Goal: Task Accomplishment & Management: Manage account settings

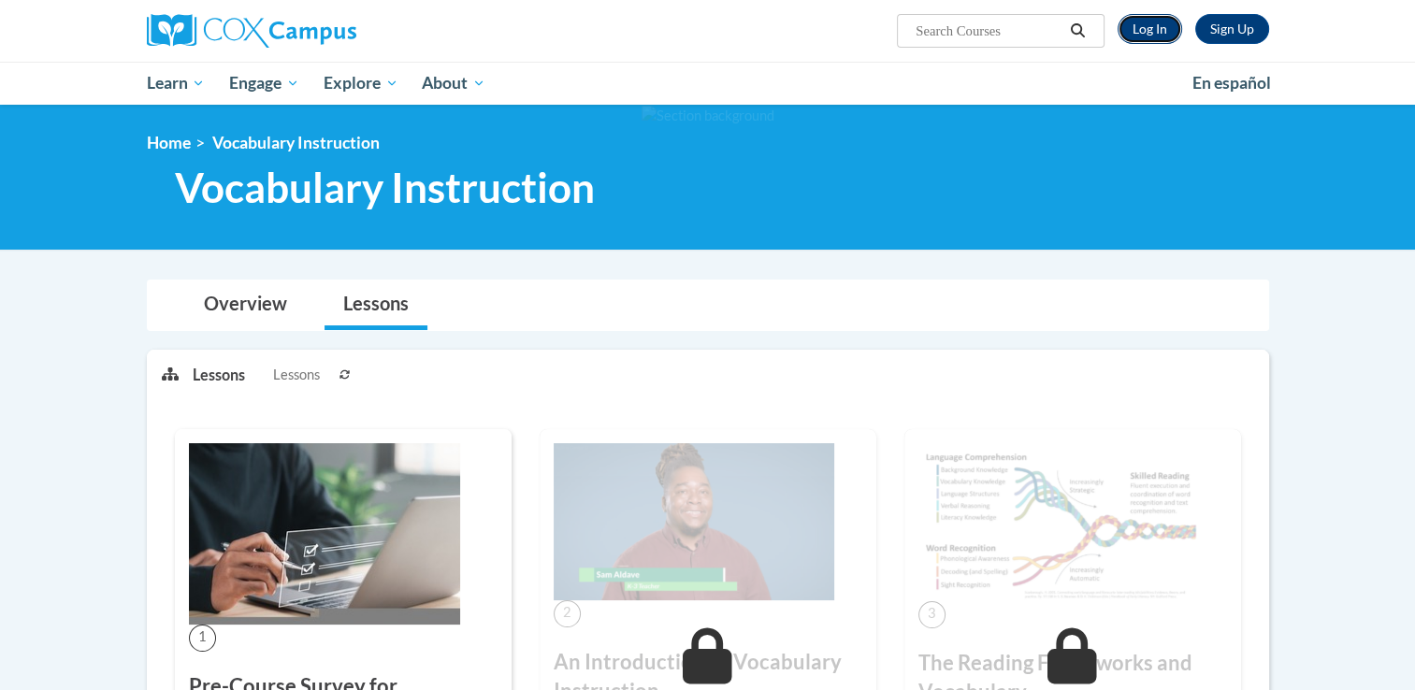
drag, startPoint x: 0, startPoint y: 0, endPoint x: 1147, endPoint y: 27, distance: 1147.3
click at [1147, 27] on link "Log In" at bounding box center [1150, 29] width 65 height 30
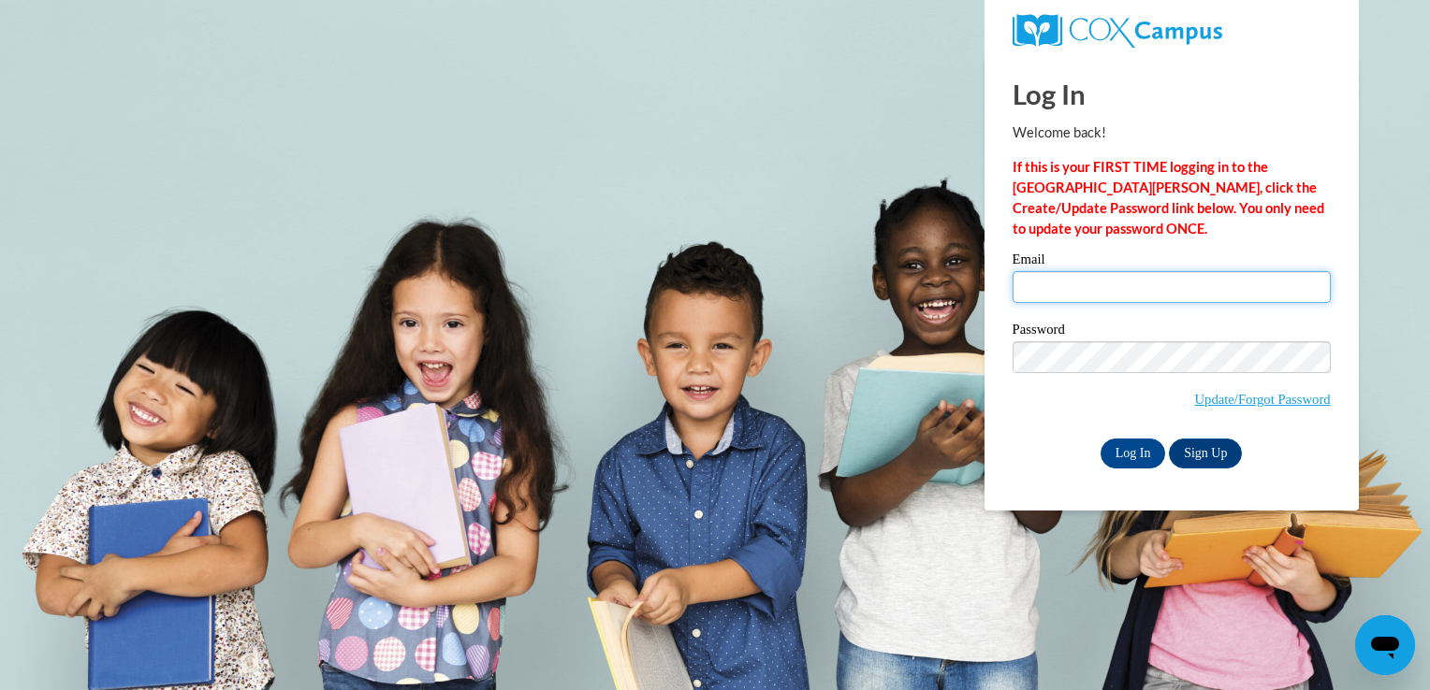
type input "mgarcia@thetorchchristianacademy.net"
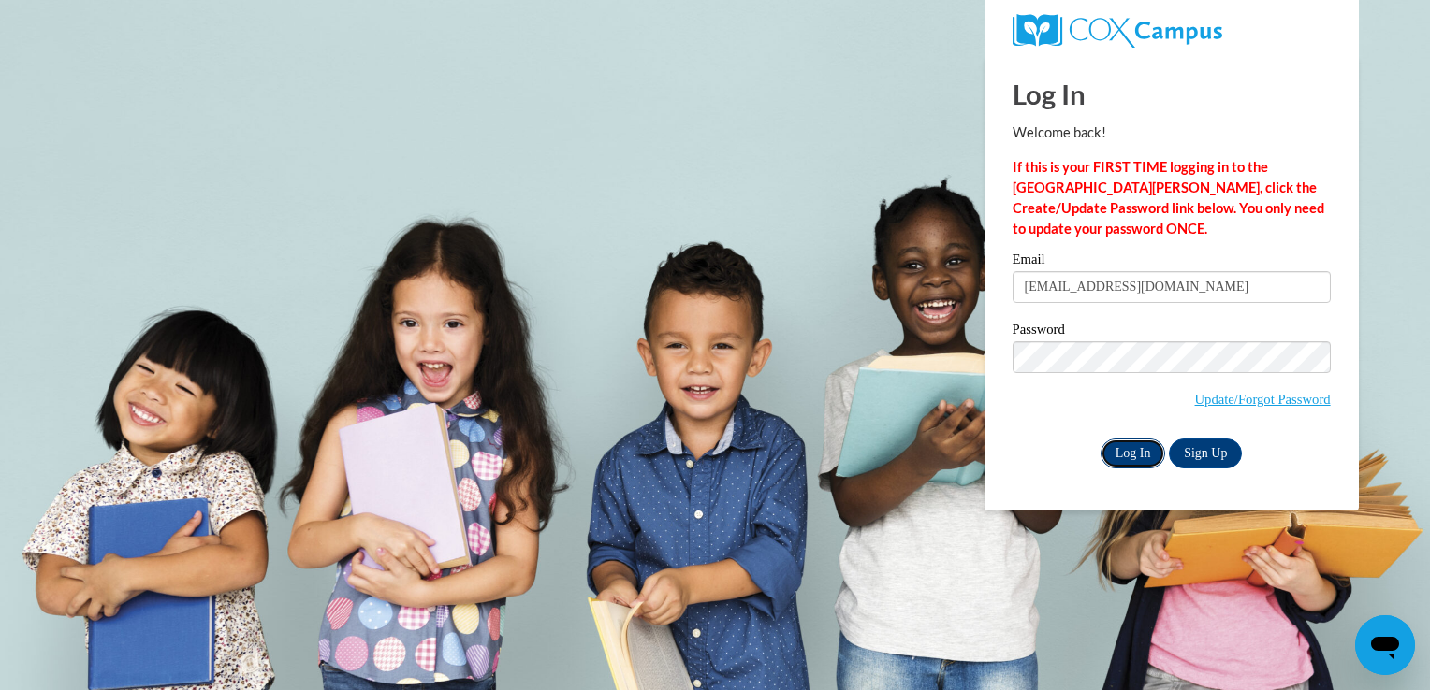
click at [1119, 458] on input "Log In" at bounding box center [1132, 454] width 65 height 30
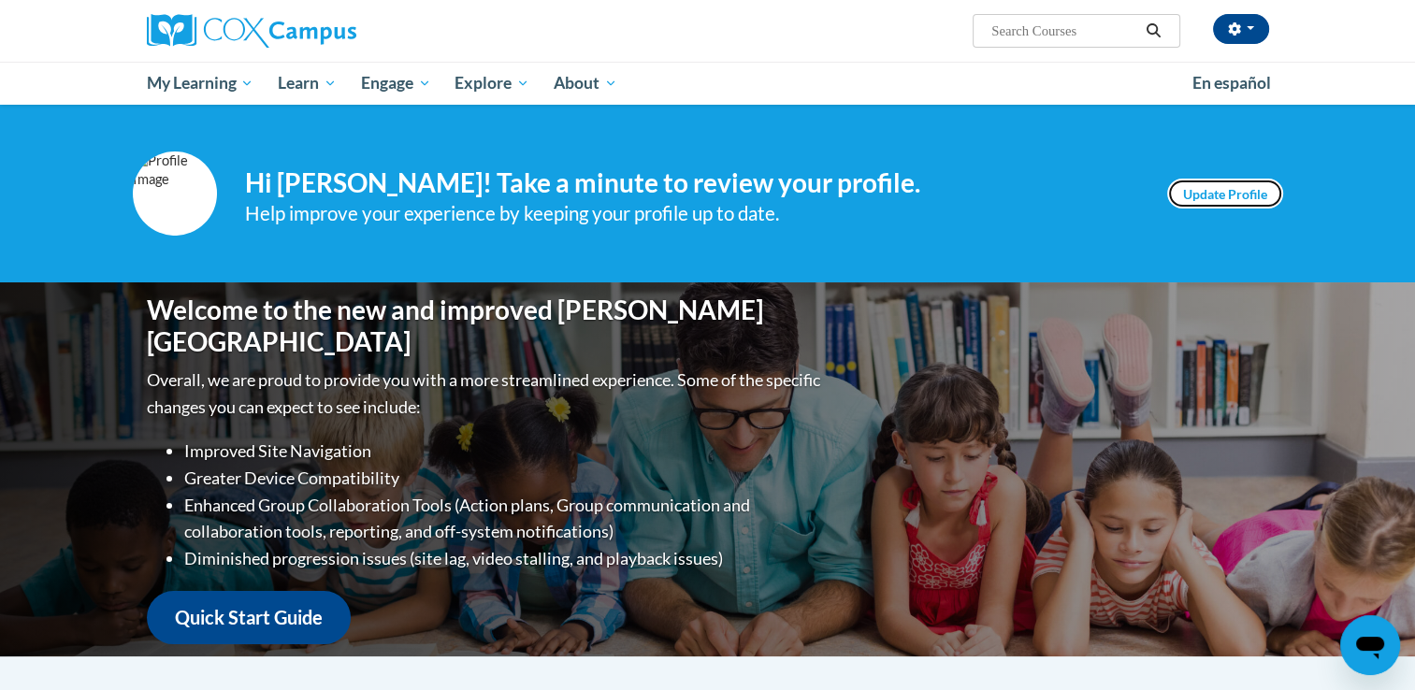
click at [1254, 202] on link "Update Profile" at bounding box center [1226, 194] width 116 height 30
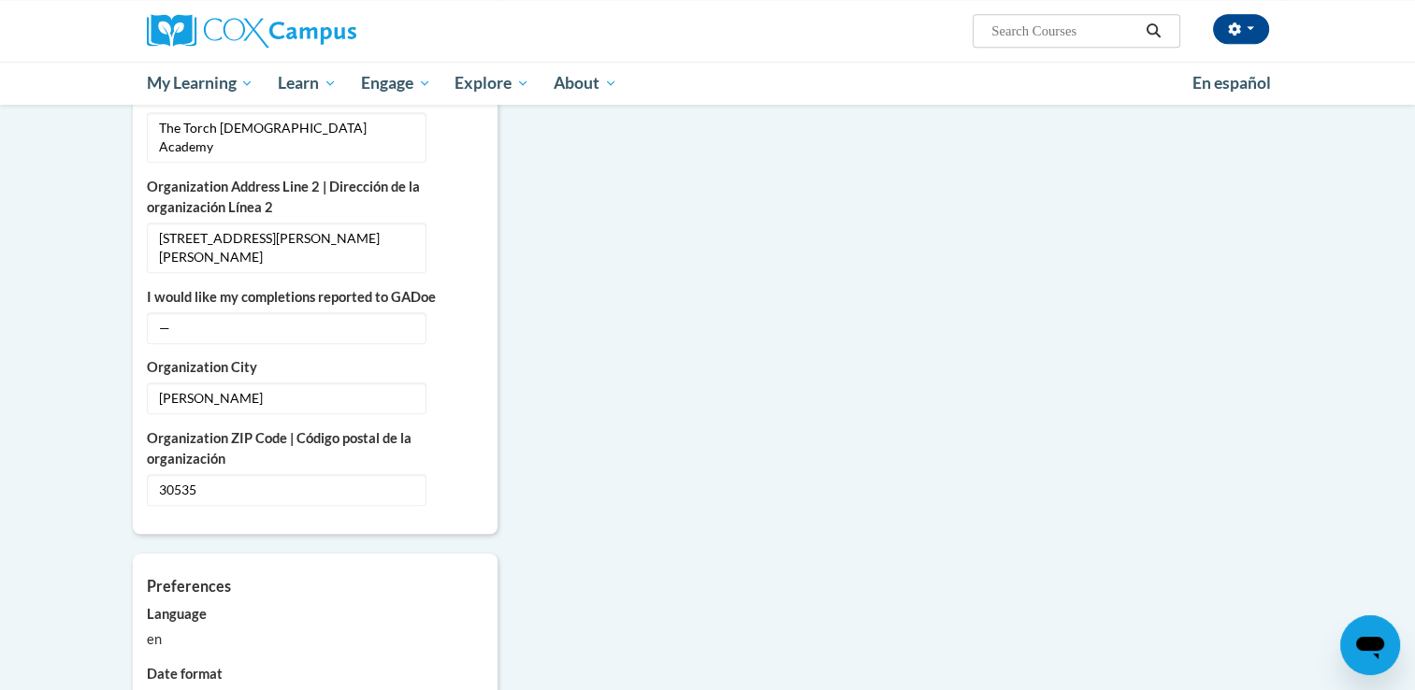
scroll to position [1242, 0]
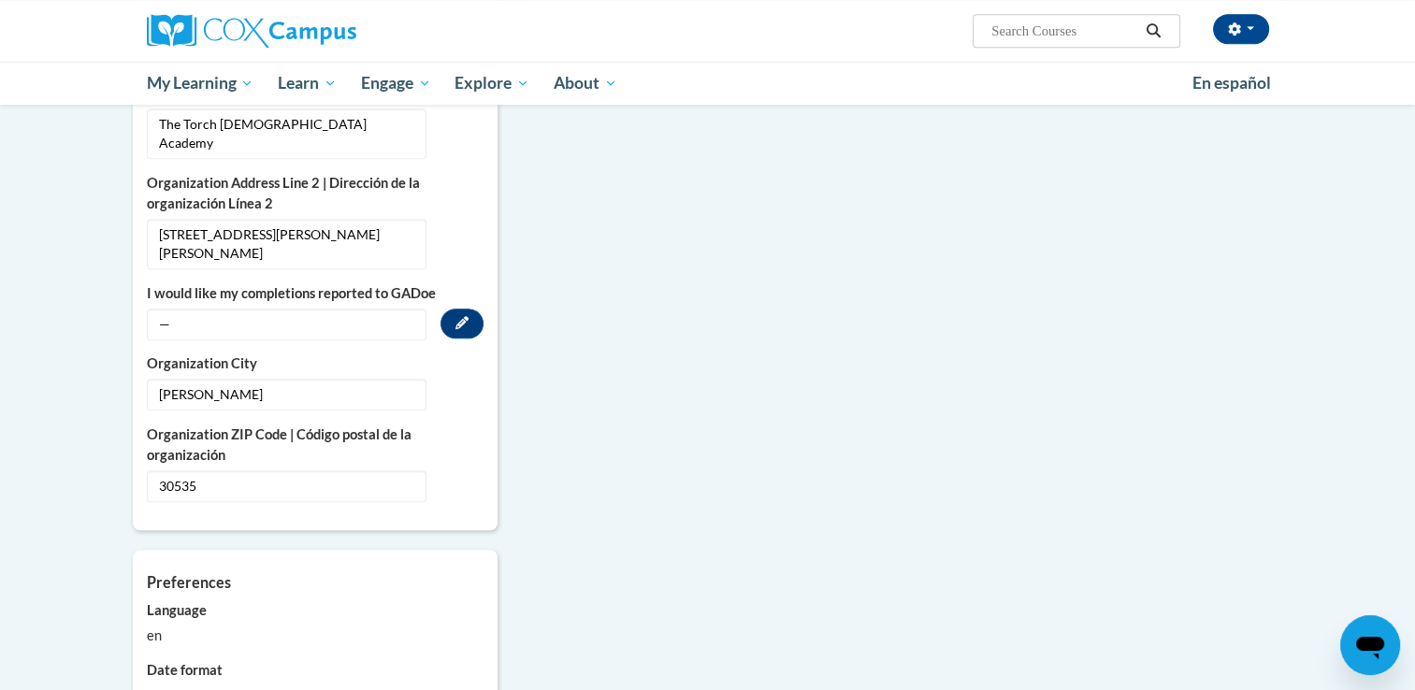
click at [291, 309] on span "—" at bounding box center [287, 325] width 280 height 32
click at [467, 316] on icon "Custom profile fields" at bounding box center [462, 322] width 13 height 13
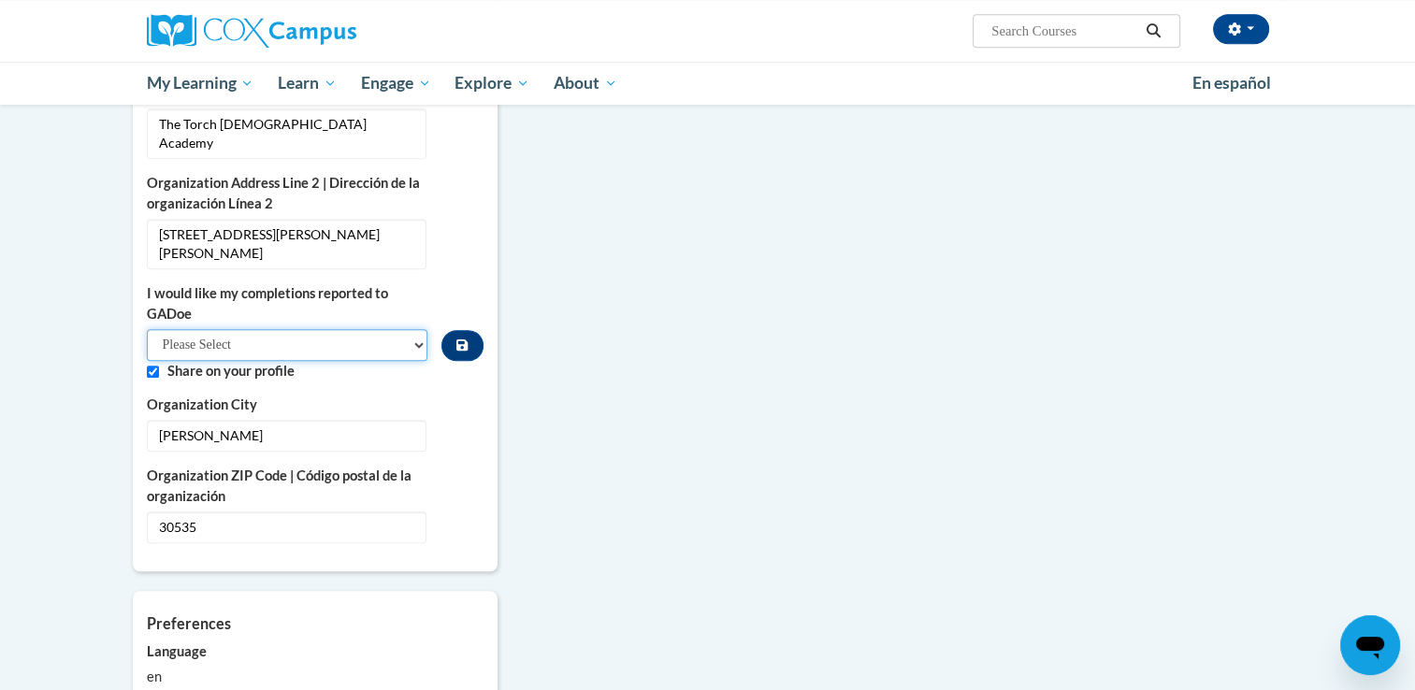
click at [313, 329] on select "Please Select Yes No" at bounding box center [288, 345] width 282 height 32
select select "603ba6f8-c7dd-435b-84cd-d4c8cfb77024"
click at [147, 329] on select "Please Select Yes No" at bounding box center [288, 345] width 282 height 32
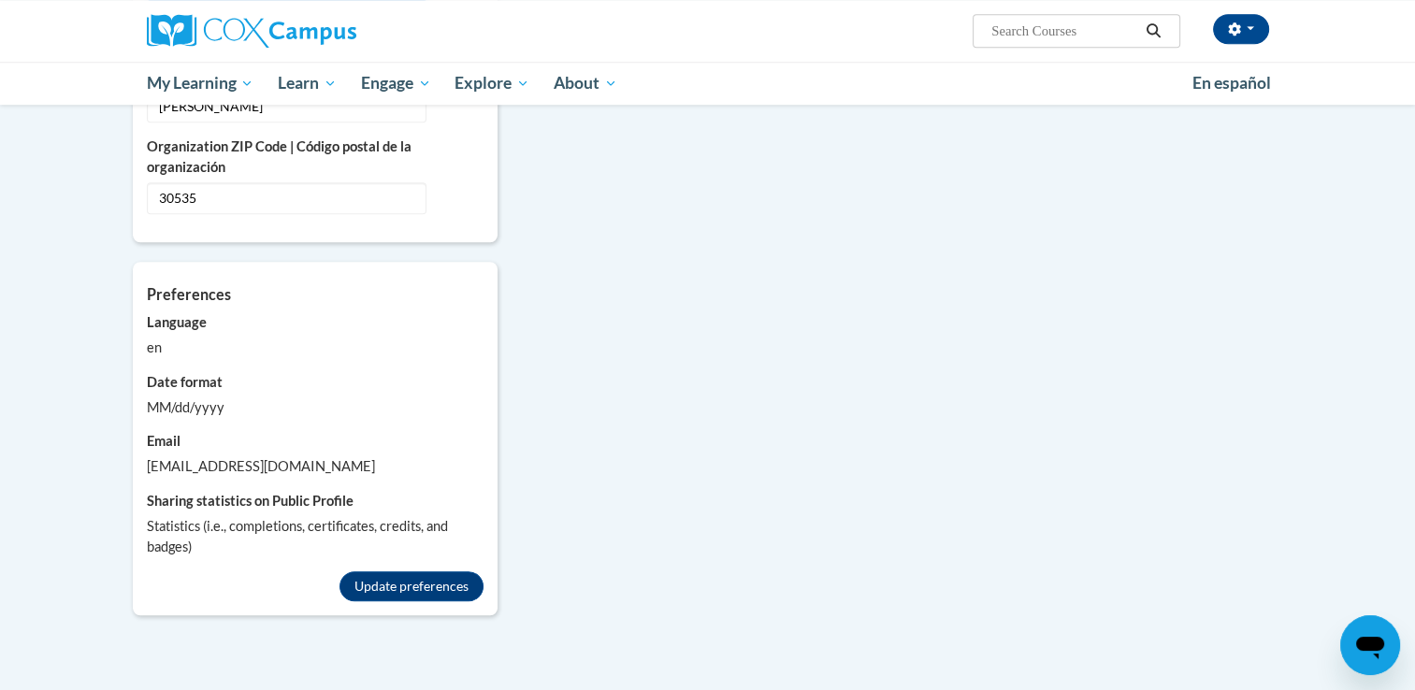
scroll to position [1590, 0]
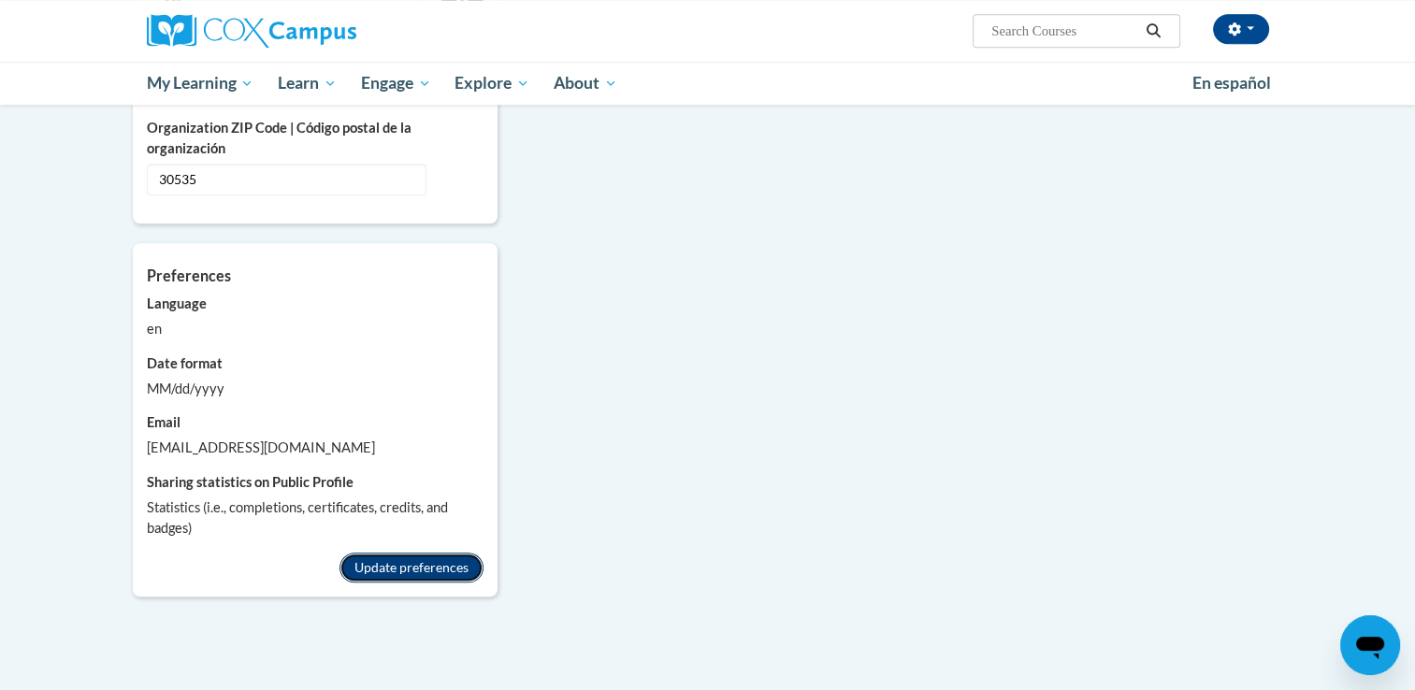
click at [397, 553] on button "Update preferences" at bounding box center [412, 568] width 144 height 30
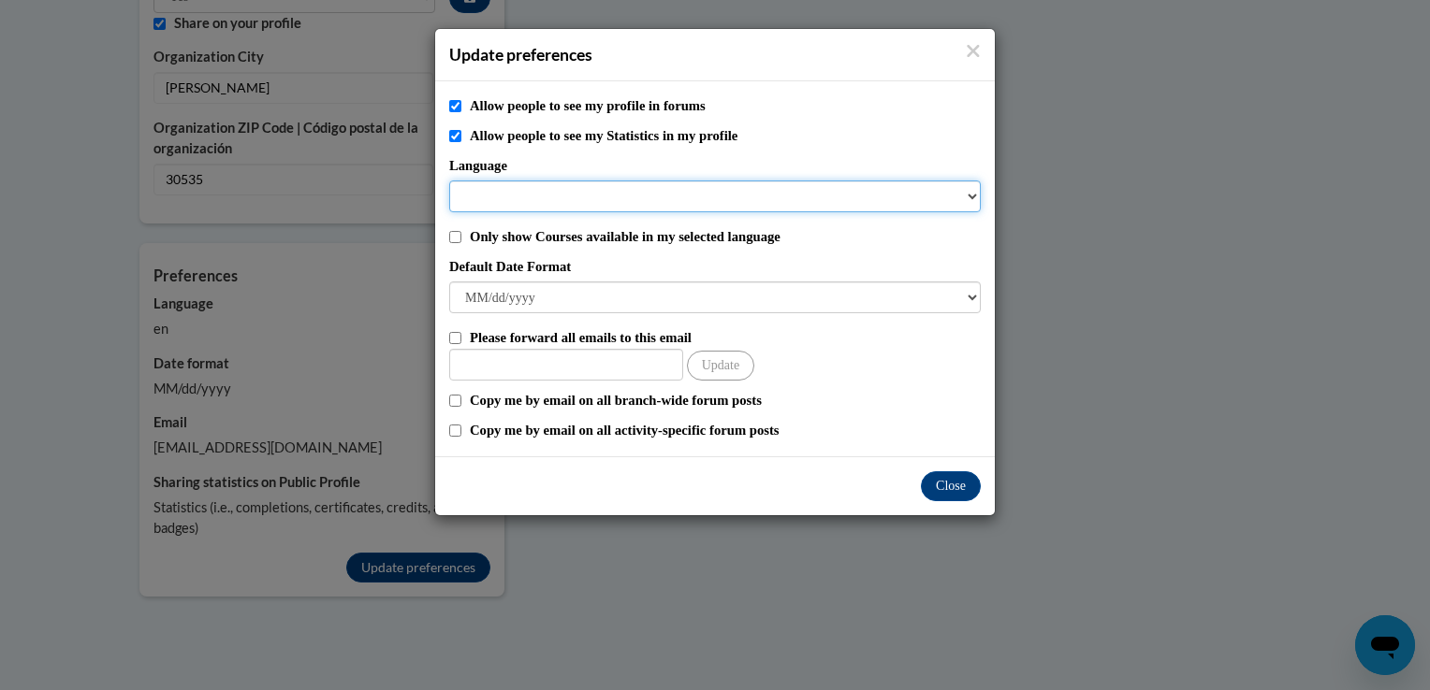
click at [976, 196] on select "Language" at bounding box center [714, 197] width 531 height 32
click at [904, 200] on select "Language" at bounding box center [714, 197] width 531 height 32
click at [453, 431] on input "Copy me by email on all activity-specific forum posts" at bounding box center [455, 431] width 12 height 12
checkbox input "true"
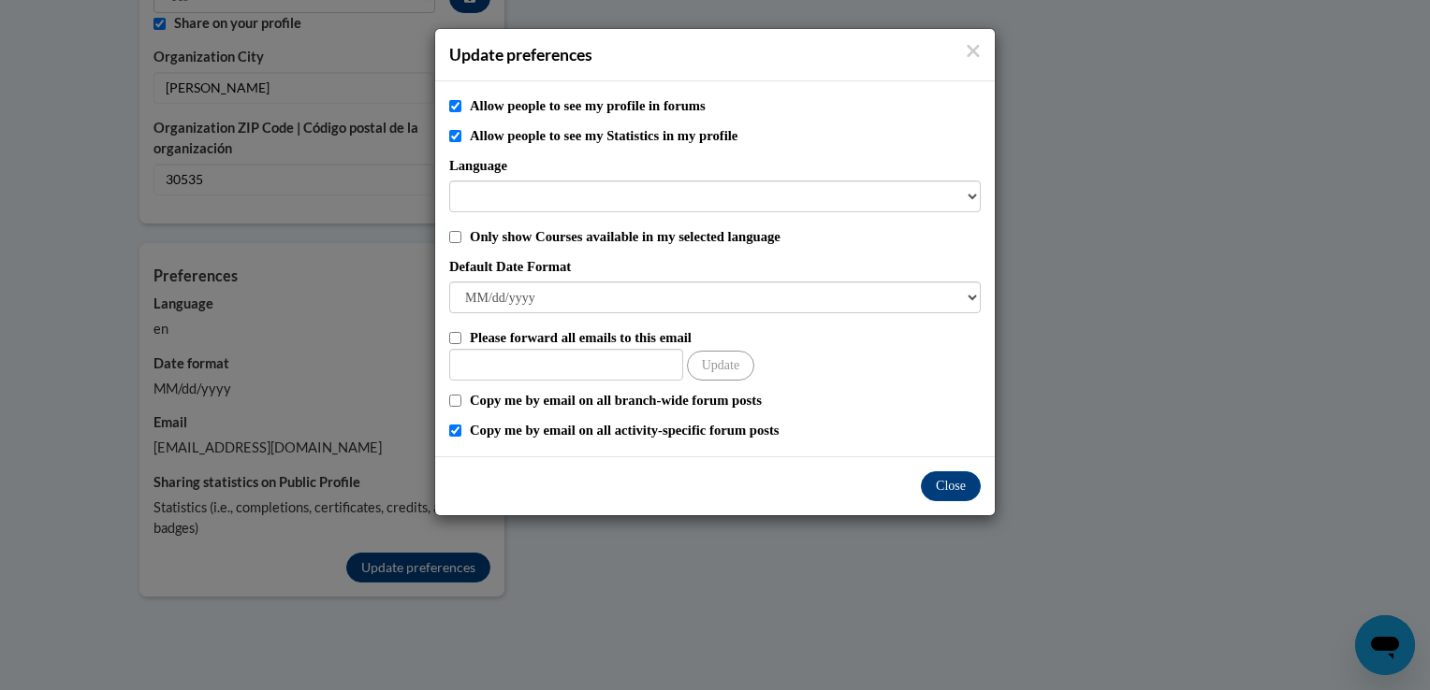
click at [453, 391] on div "Copy me by email on all branch-wide forum posts" at bounding box center [714, 400] width 531 height 21
click at [954, 492] on button "Close" at bounding box center [951, 487] width 60 height 30
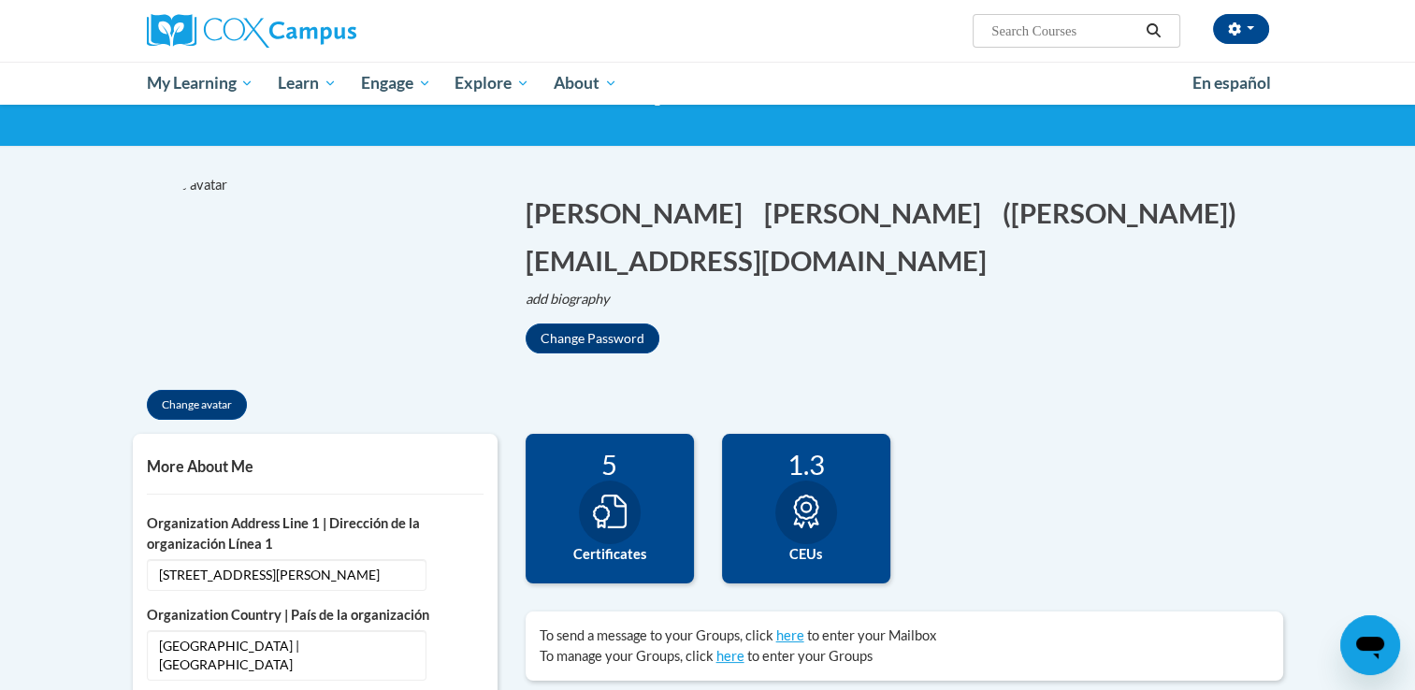
scroll to position [0, 0]
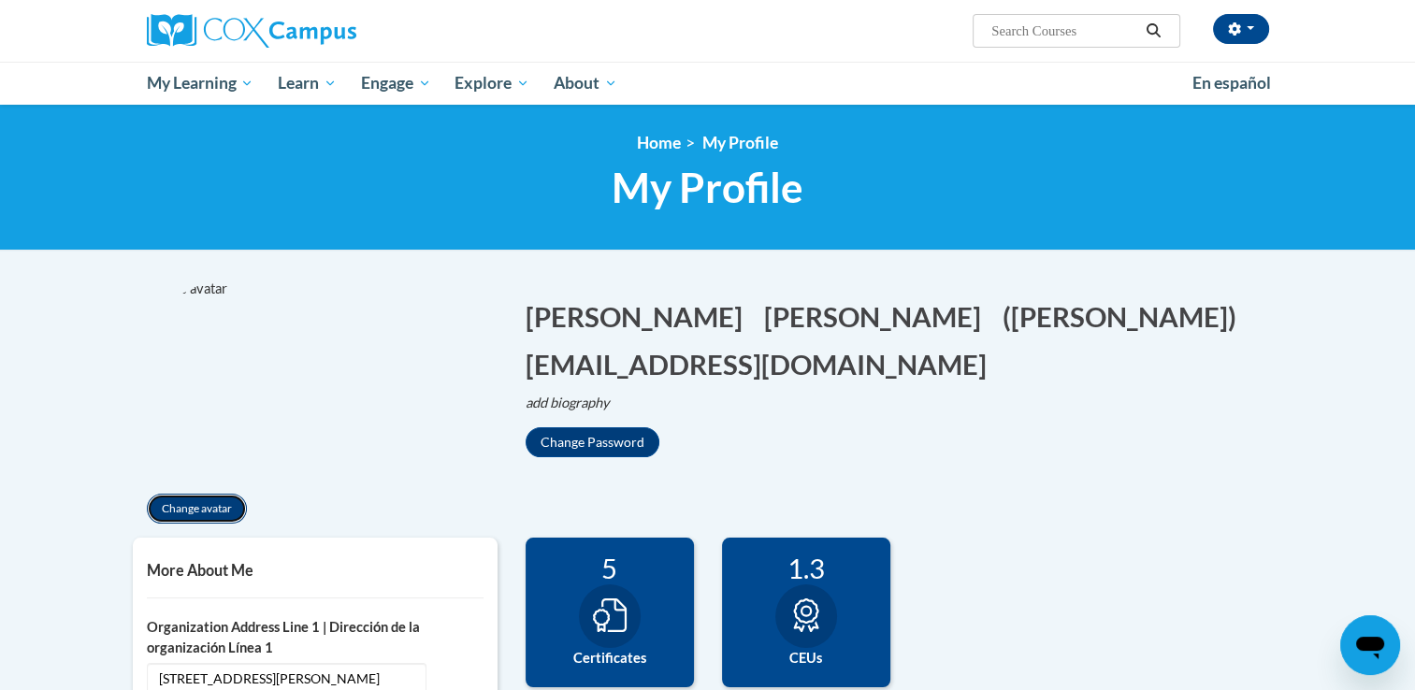
click at [198, 499] on button "Change avatar" at bounding box center [197, 509] width 100 height 30
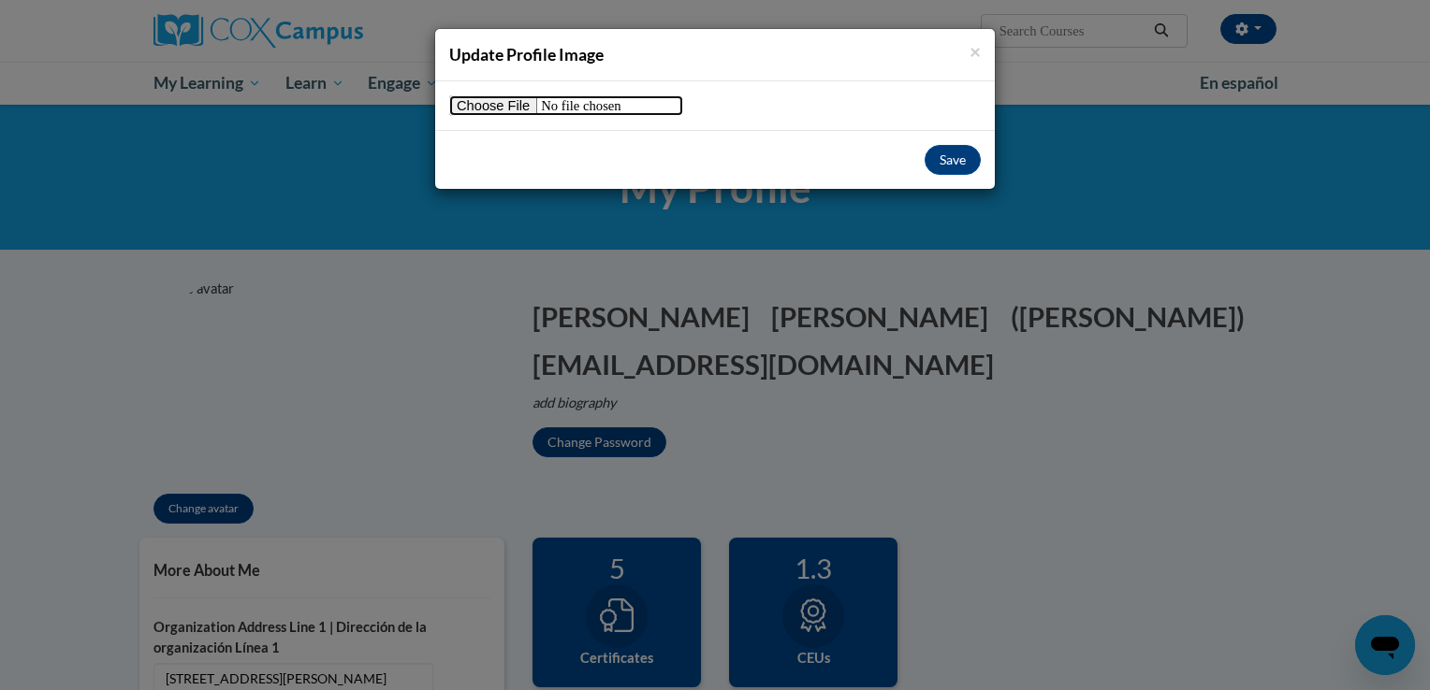
click at [498, 104] on input "file" at bounding box center [566, 105] width 234 height 21
type input "C:\fakepath\IMG_4162.PNG"
click at [951, 160] on button "Save" at bounding box center [952, 160] width 56 height 30
click at [955, 155] on button "Save" at bounding box center [952, 160] width 56 height 30
click at [505, 112] on input "file" at bounding box center [566, 105] width 234 height 21
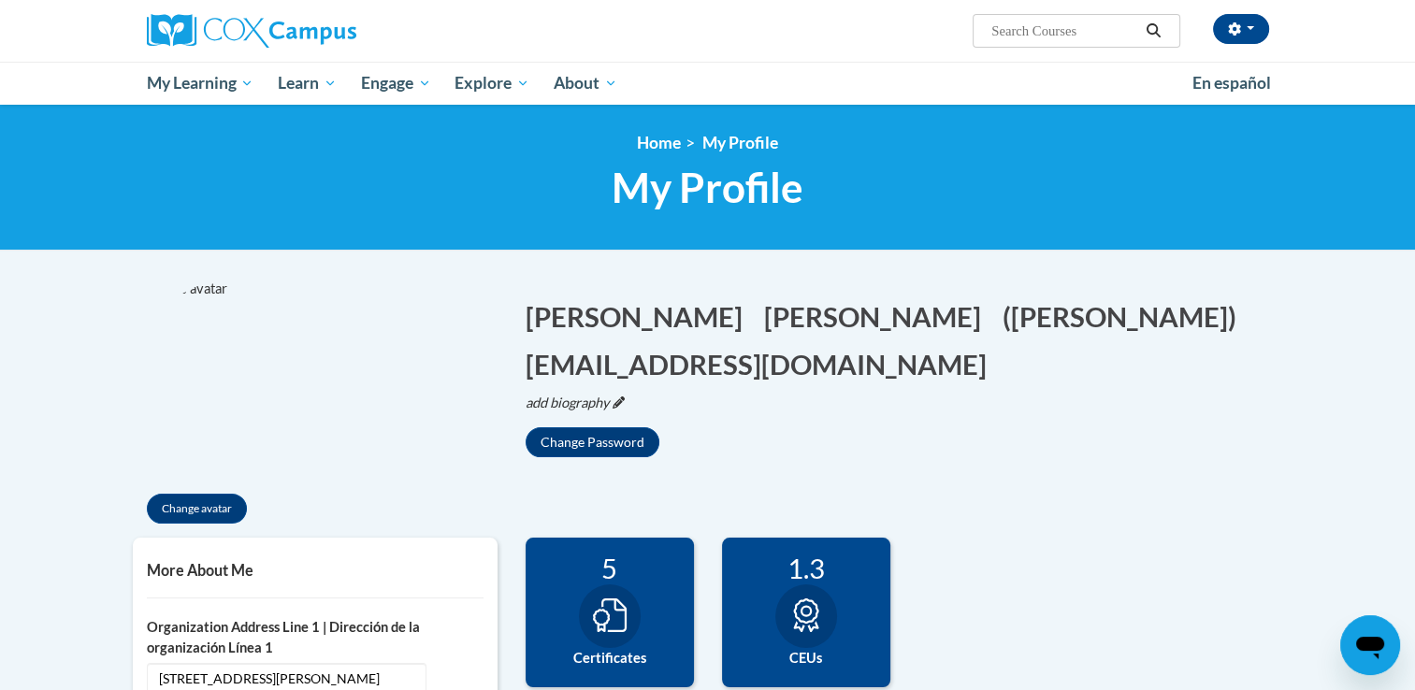
click at [580, 406] on icon "add biography" at bounding box center [568, 403] width 84 height 16
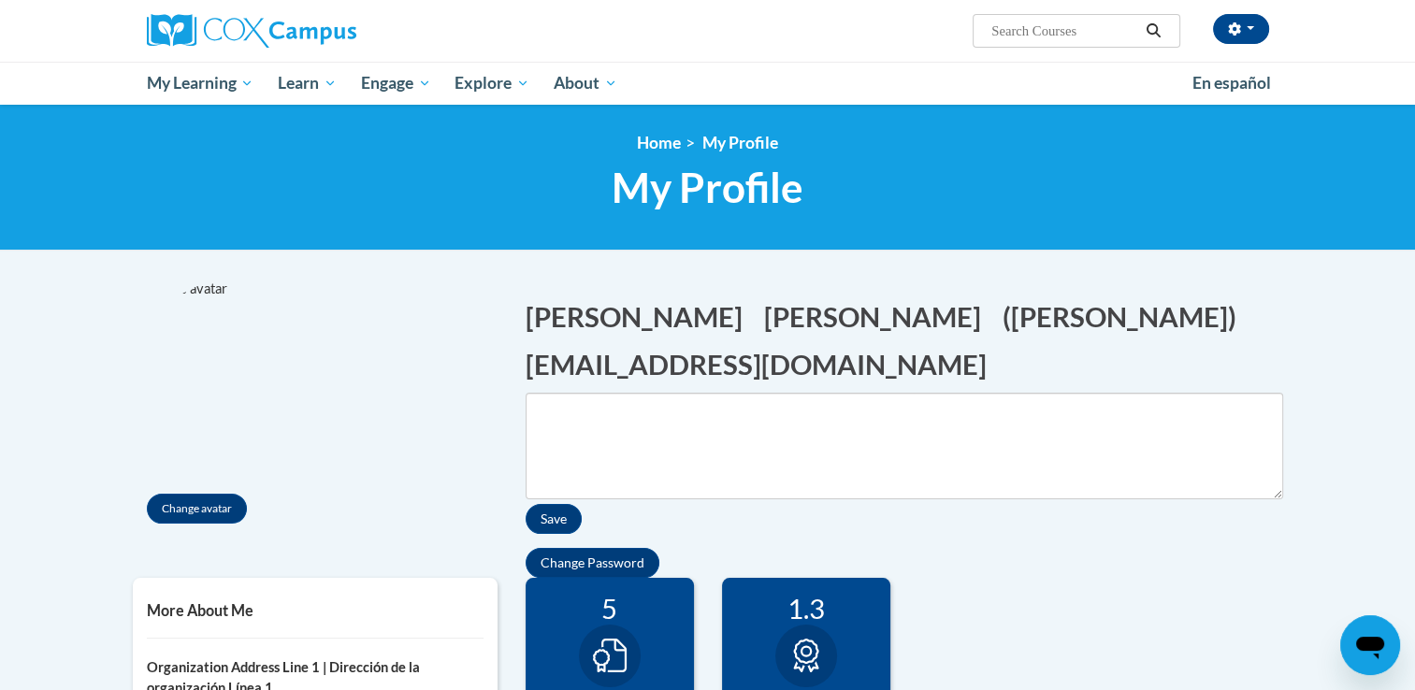
click at [1106, 368] on h1 "Amanda Edit Screen Name Amanda Save Garcia Edit Screen Name Garcia Save (Amanda…" at bounding box center [905, 341] width 758 height 86
click at [1006, 332] on h1 "Amanda Edit Screen Name Amanda Save Garcia Edit Screen Name Garcia Save (Amanda…" at bounding box center [905, 341] width 758 height 86
click at [553, 519] on button "Save" at bounding box center [554, 519] width 56 height 30
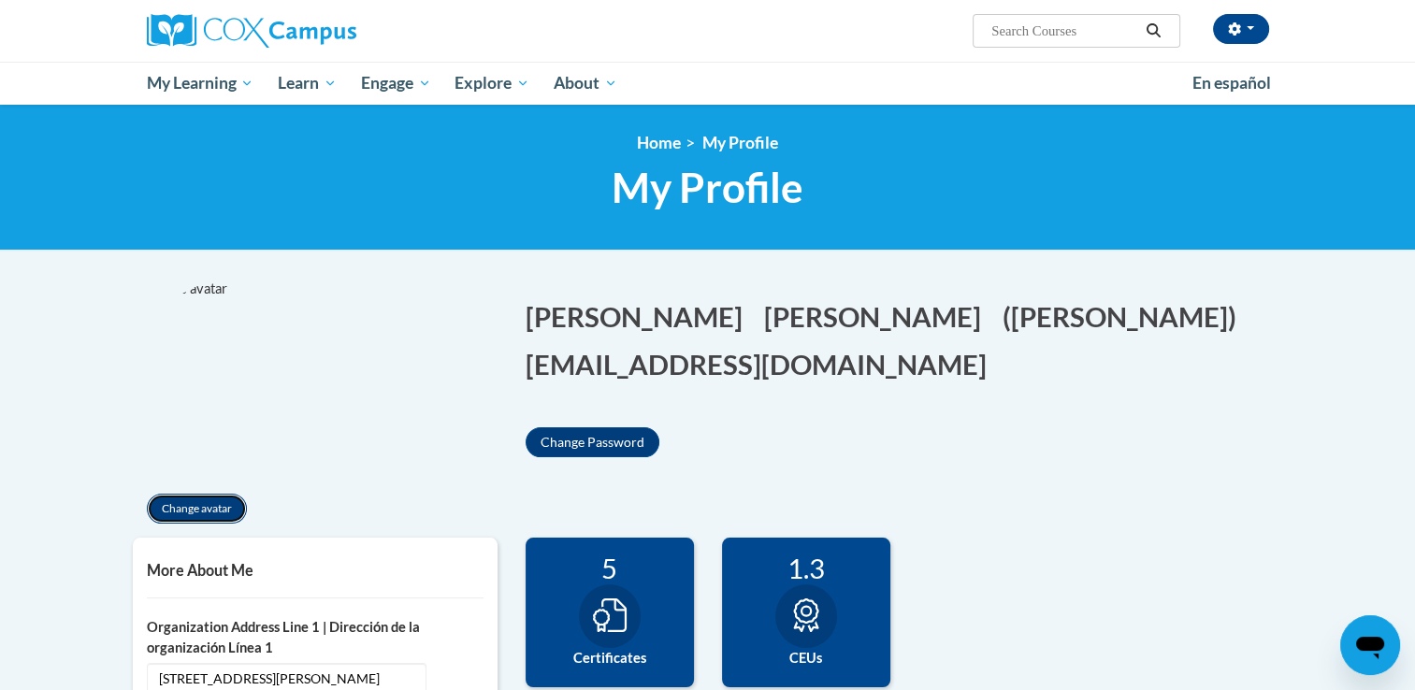
click at [179, 515] on button "Change avatar" at bounding box center [197, 509] width 100 height 30
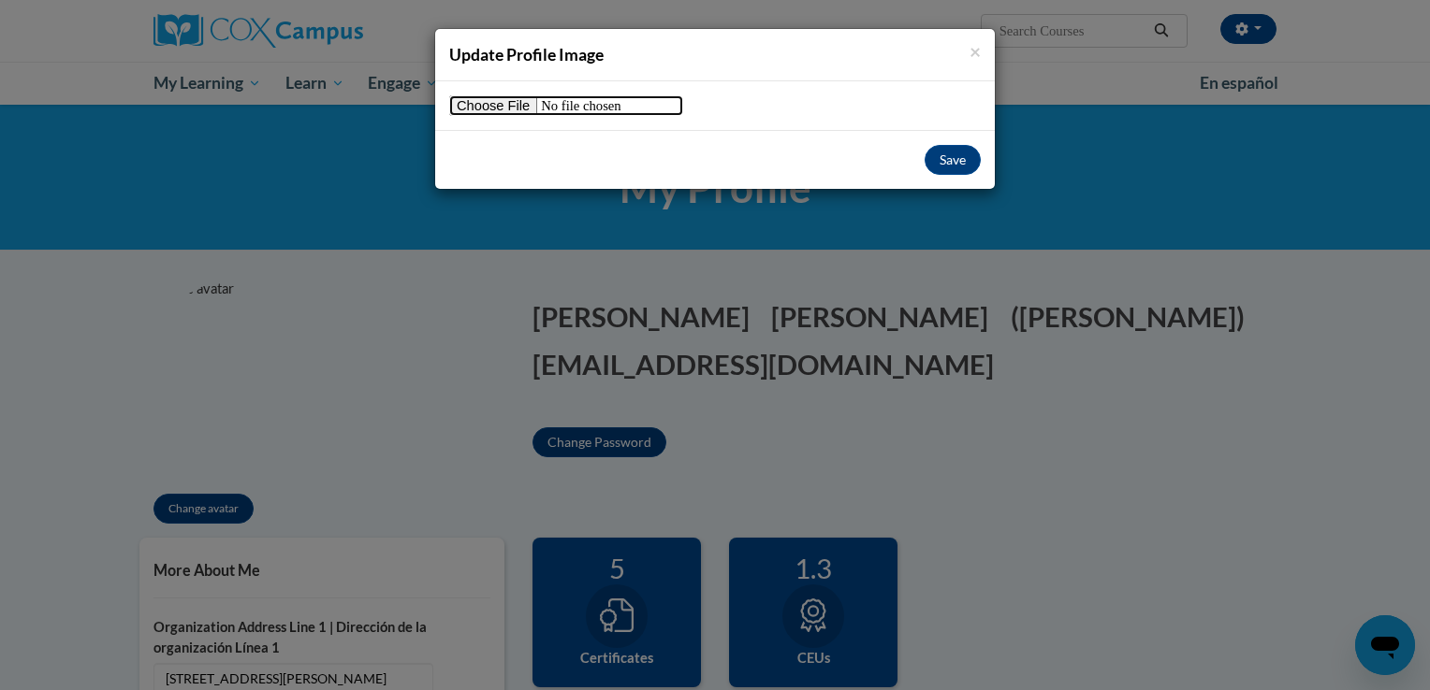
click at [500, 110] on input "file" at bounding box center [566, 105] width 234 height 21
type input "C:\fakepath\IMG_0935.PNG"
click at [958, 159] on button "Save" at bounding box center [952, 160] width 56 height 30
click at [977, 51] on span "×" at bounding box center [974, 50] width 11 height 23
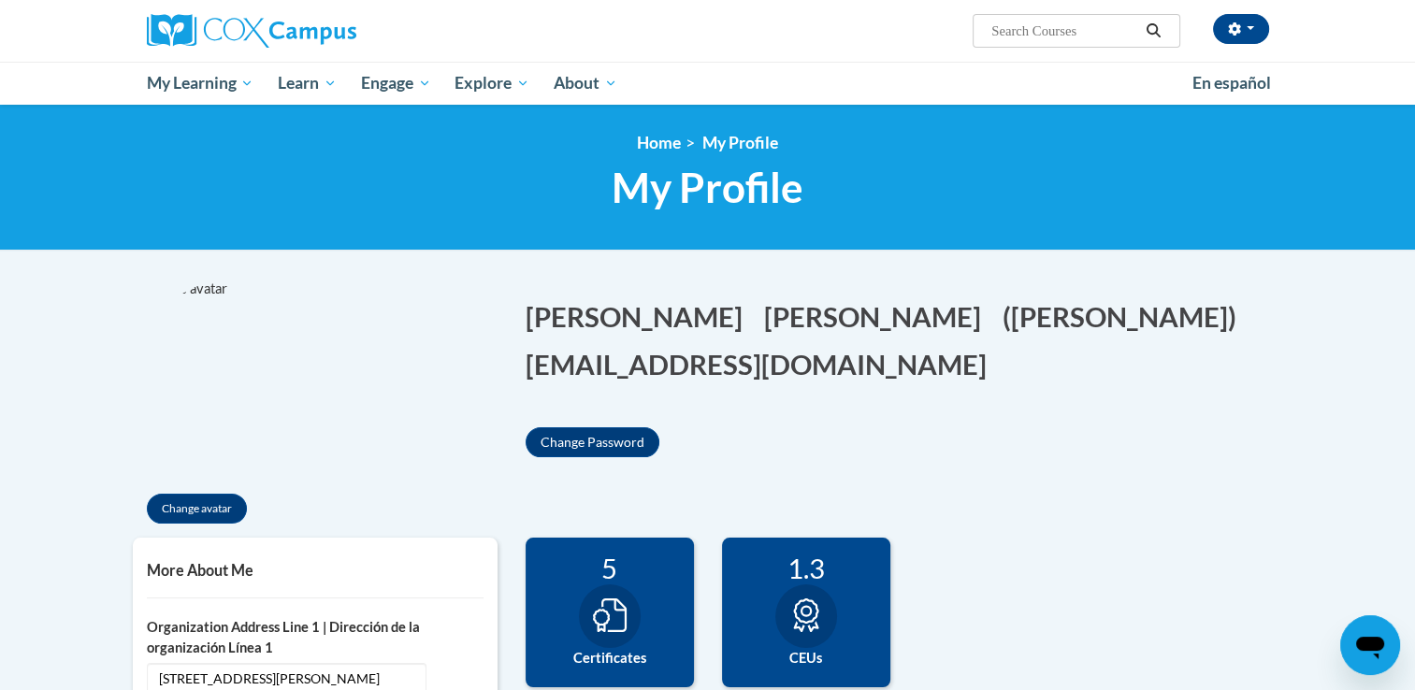
click at [207, 289] on img at bounding box center [236, 382] width 206 height 206
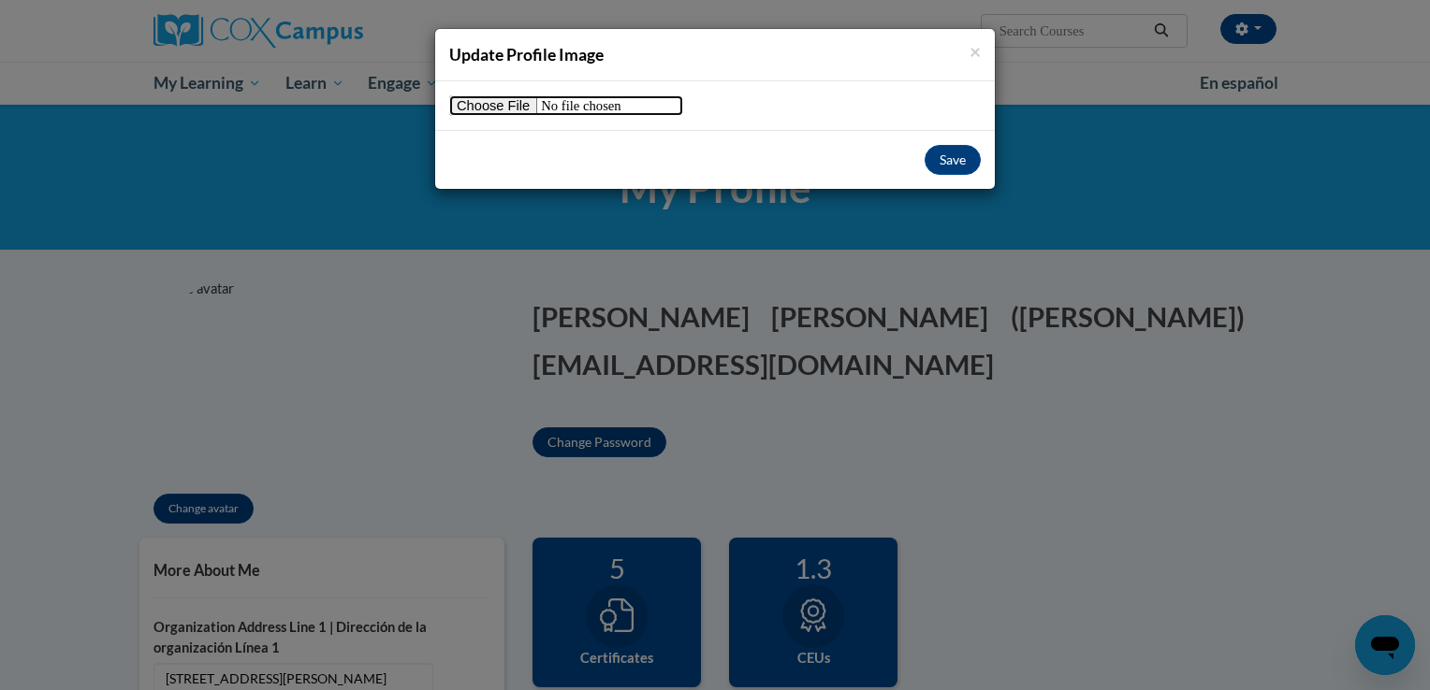
click at [489, 111] on input "file" at bounding box center [566, 105] width 234 height 21
type input "C:\fakepath\IMG_0935 (1).PNG"
click at [962, 163] on button "Save" at bounding box center [952, 160] width 56 height 30
click at [516, 107] on input "file" at bounding box center [566, 105] width 234 height 21
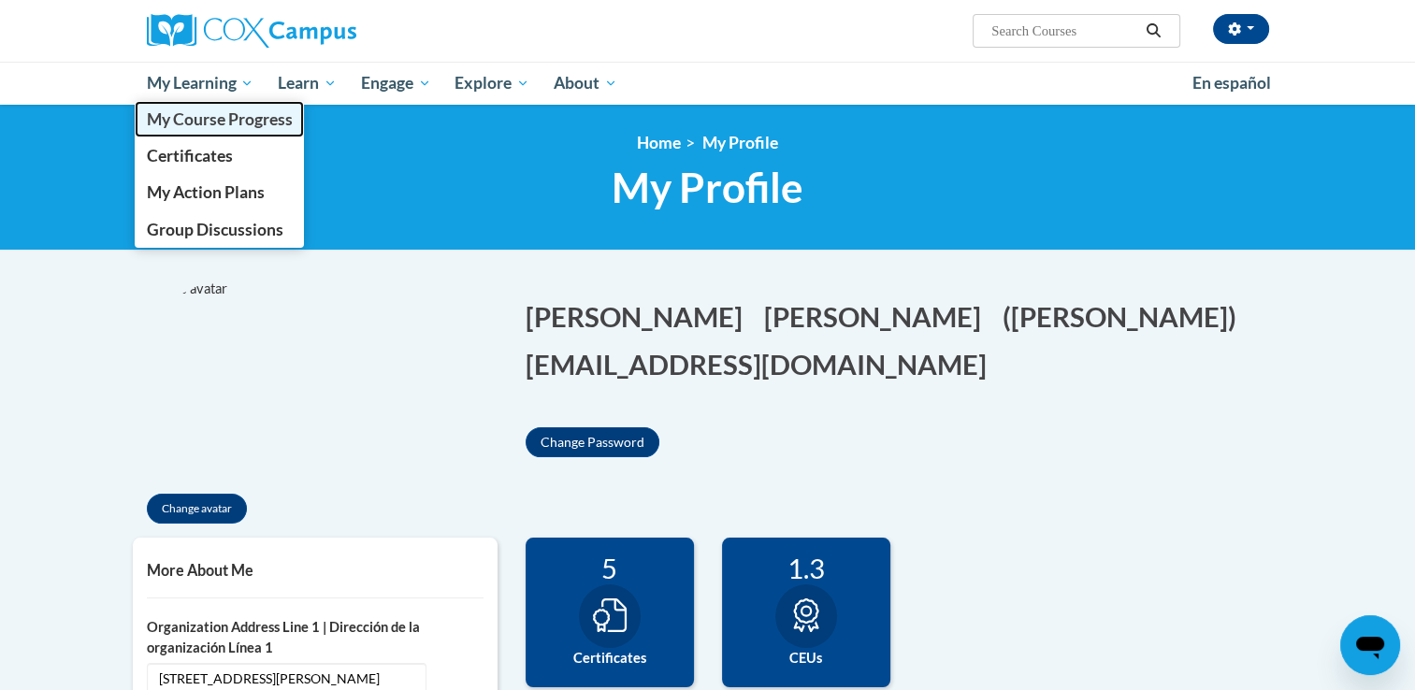
click at [202, 128] on span "My Course Progress" at bounding box center [219, 119] width 146 height 20
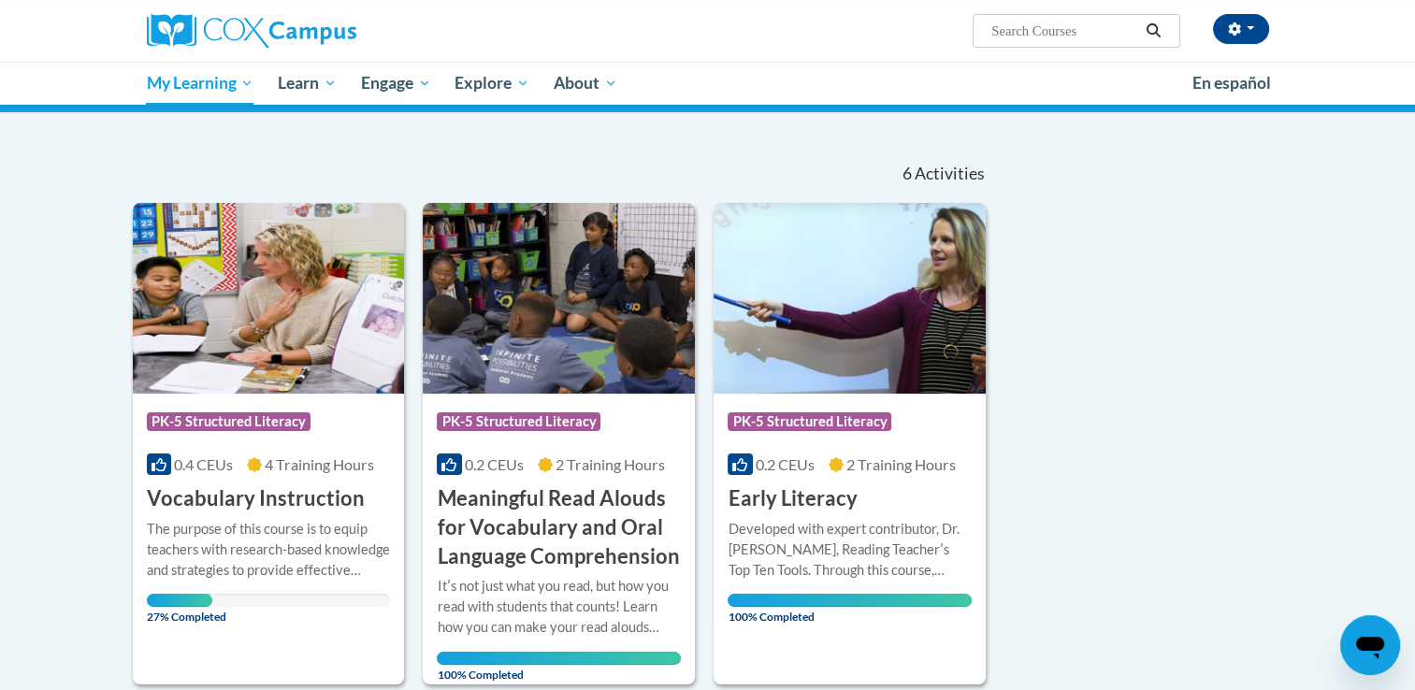
scroll to position [135, 0]
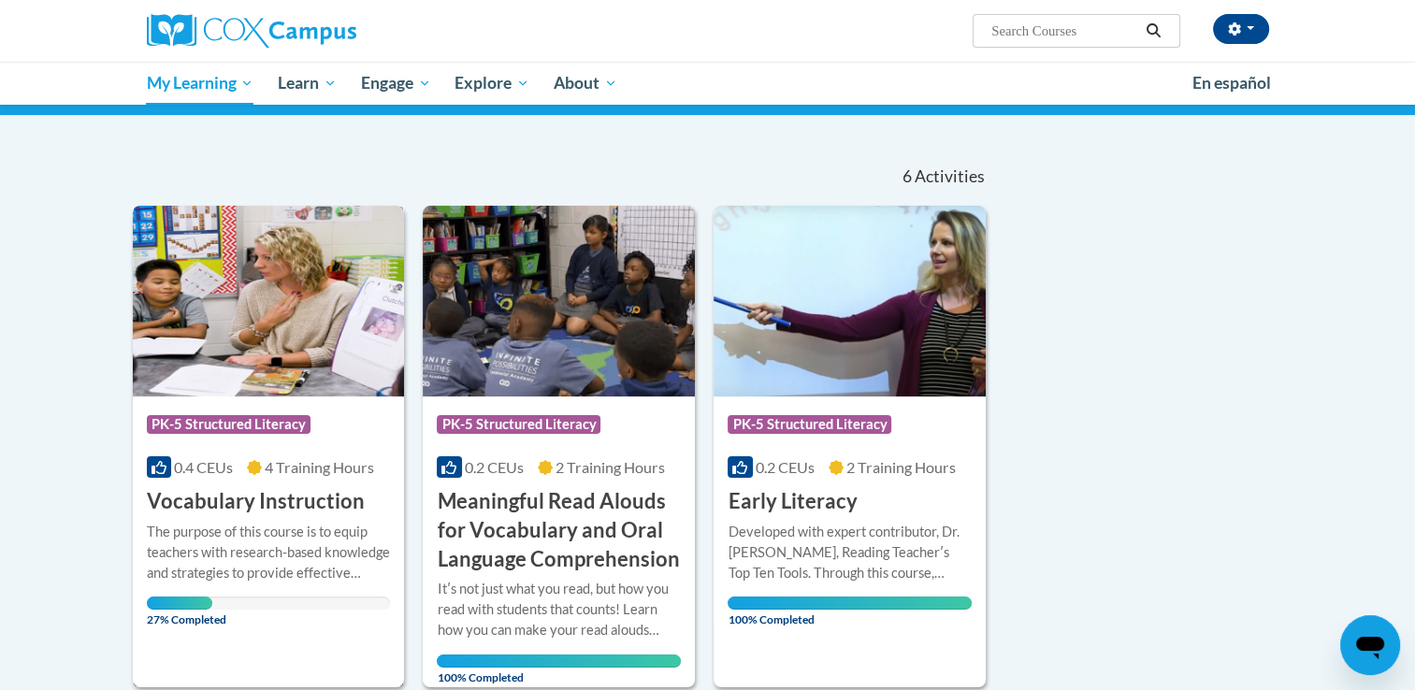
click at [211, 492] on h3 "Vocabulary Instruction" at bounding box center [256, 501] width 218 height 29
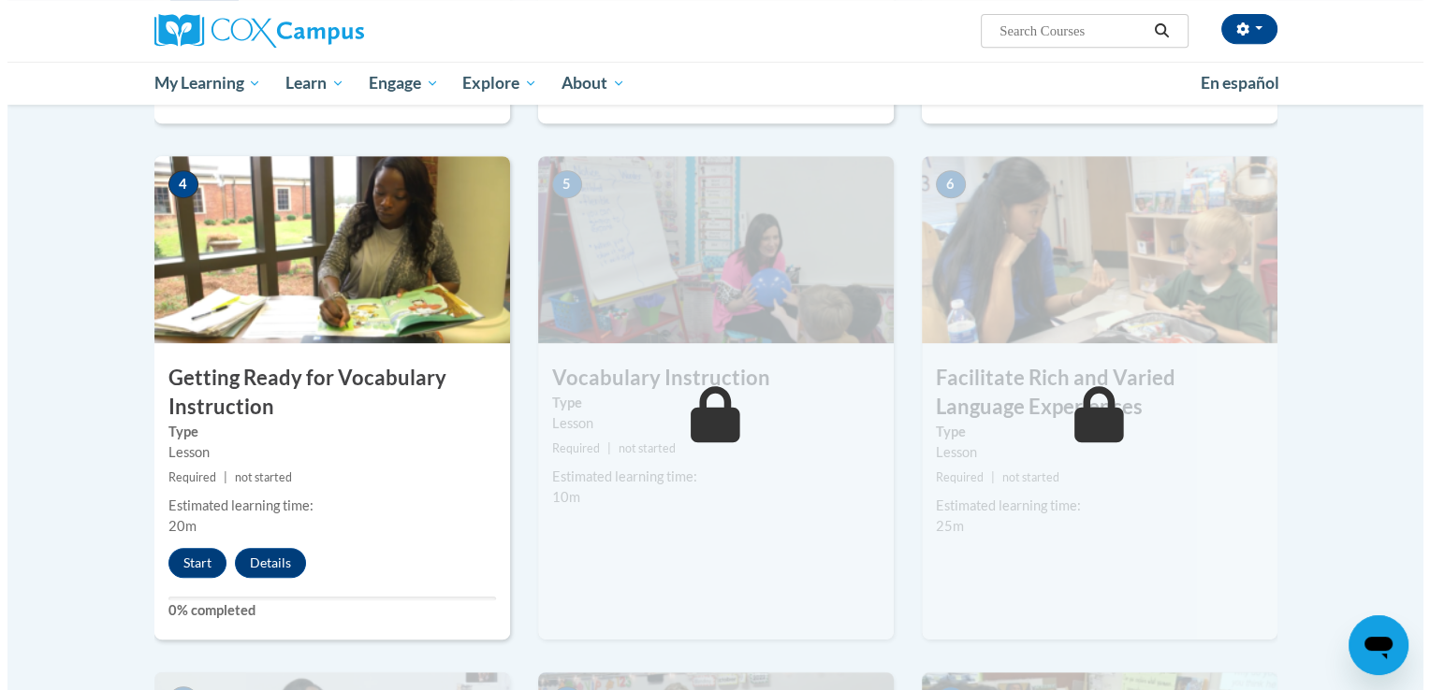
scroll to position [851, 0]
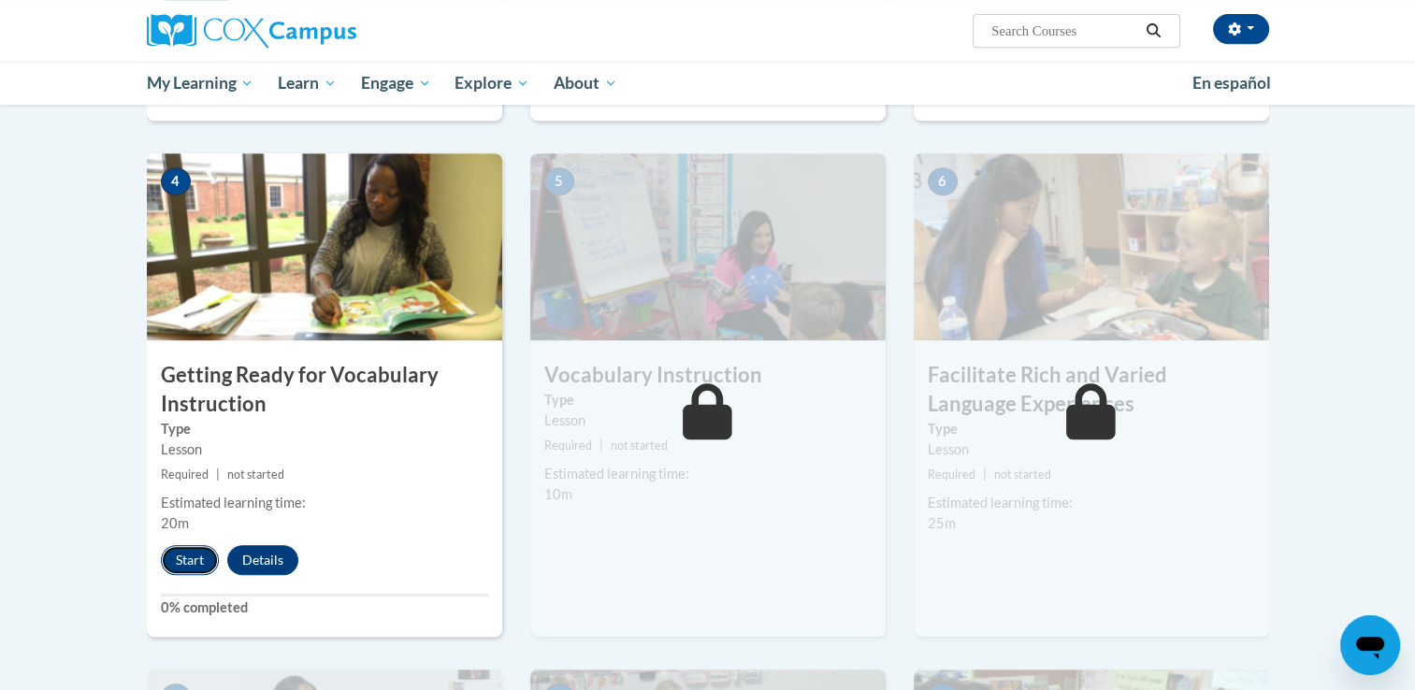
click at [197, 556] on button "Start" at bounding box center [190, 560] width 58 height 30
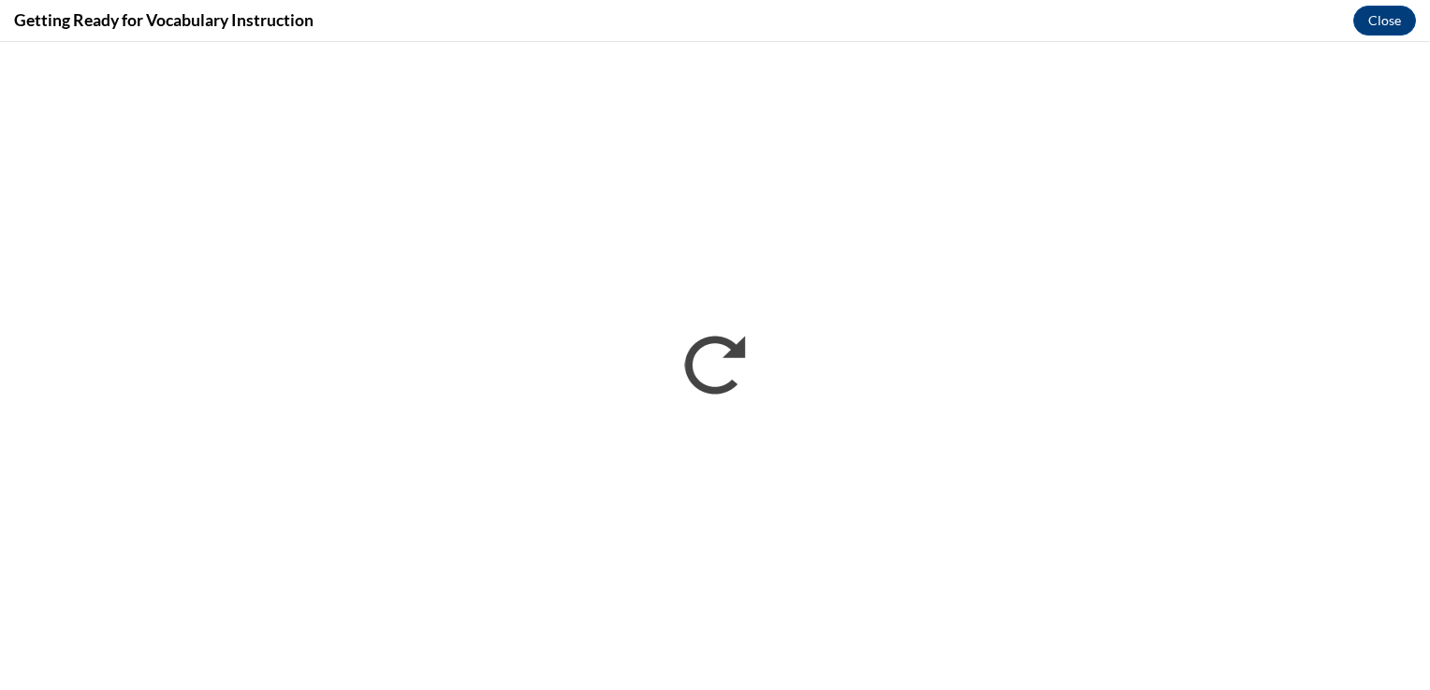
scroll to position [0, 0]
